Goal: Find specific page/section: Find specific page/section

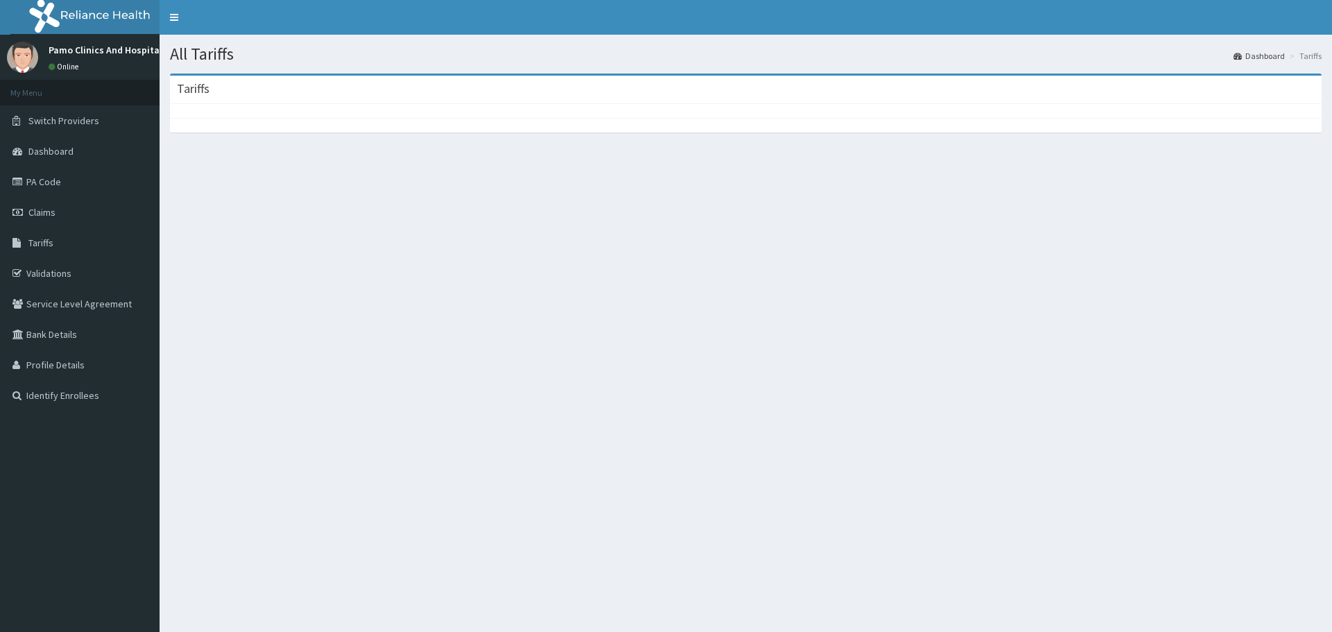
click at [56, 241] on link "Tariffs" at bounding box center [80, 243] width 160 height 31
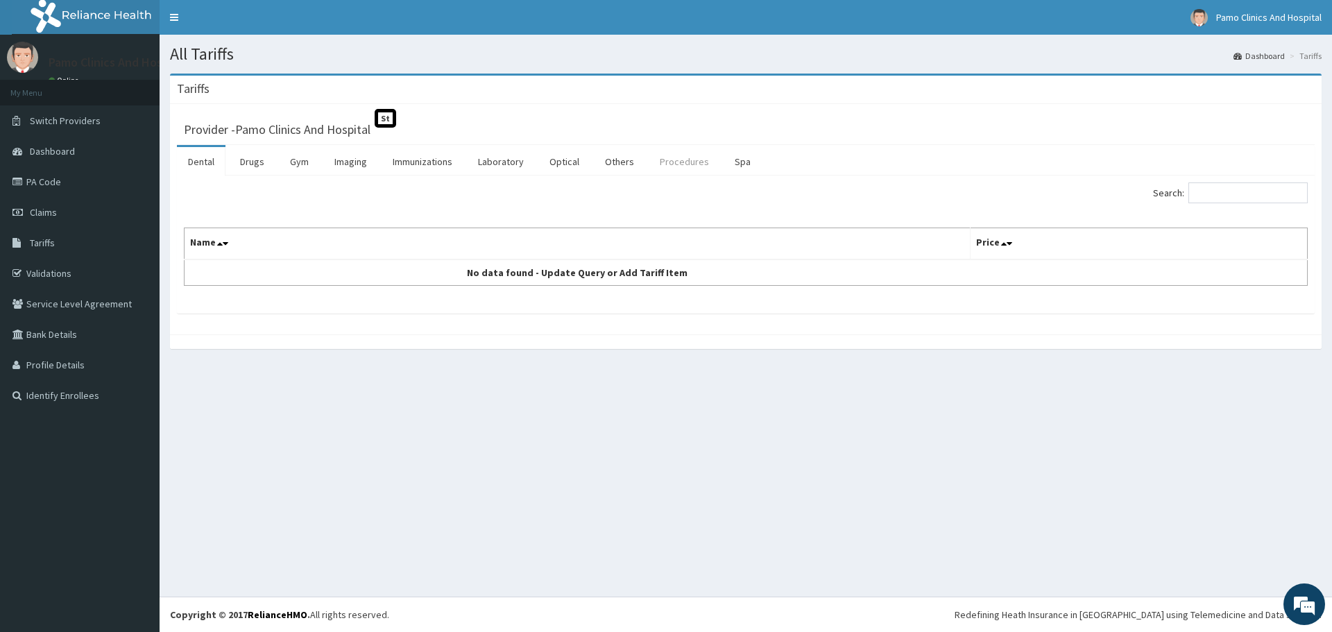
click at [676, 162] on link "Procedures" at bounding box center [684, 161] width 71 height 29
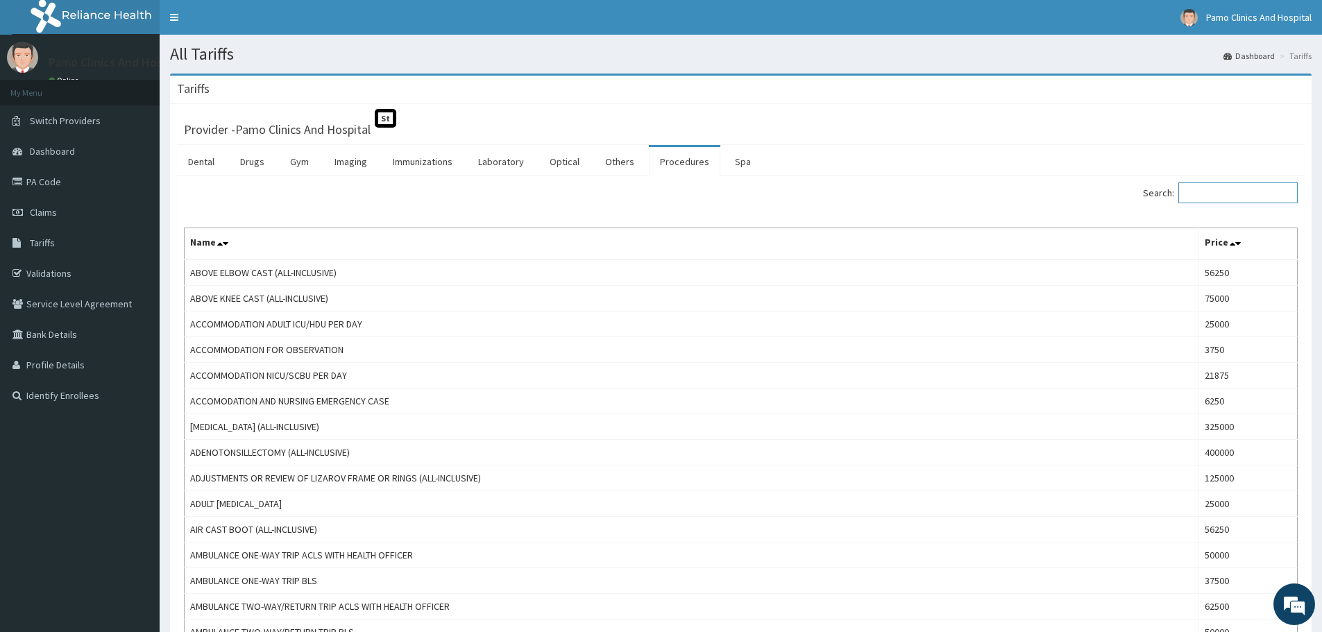
click at [1232, 196] on input "Search:" at bounding box center [1237, 192] width 119 height 21
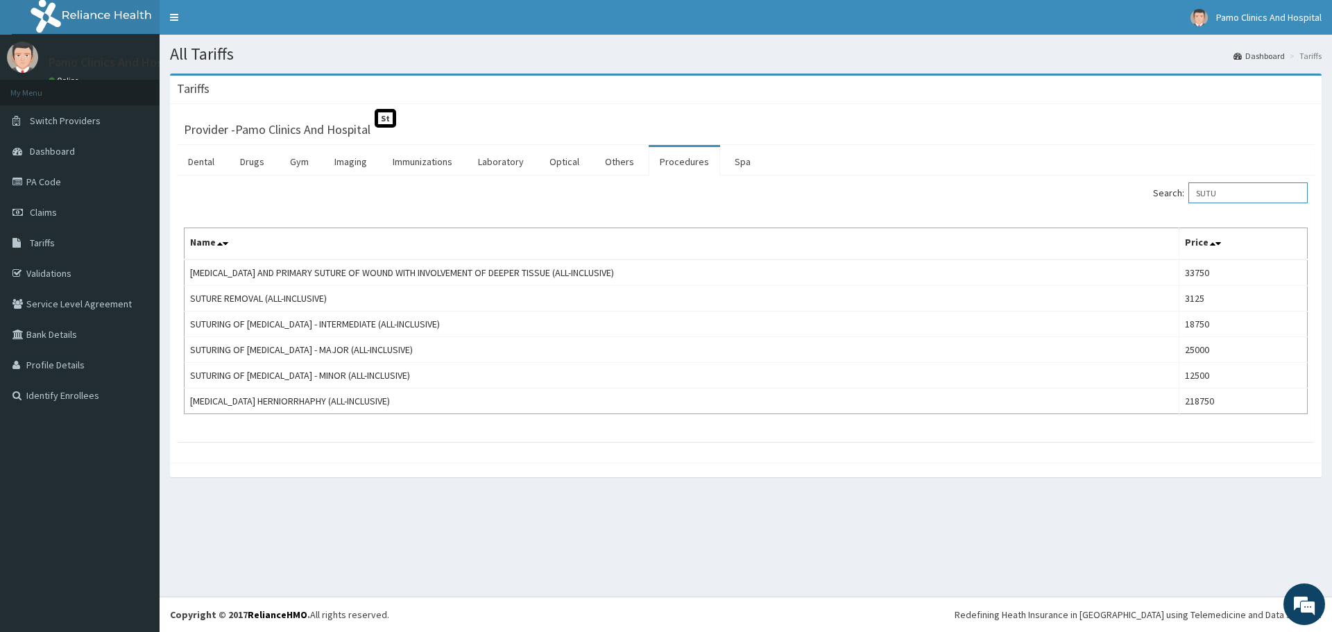
type input "SUTU"
click at [50, 179] on link "PA Code" at bounding box center [80, 182] width 160 height 31
